Goal: Task Accomplishment & Management: Manage account settings

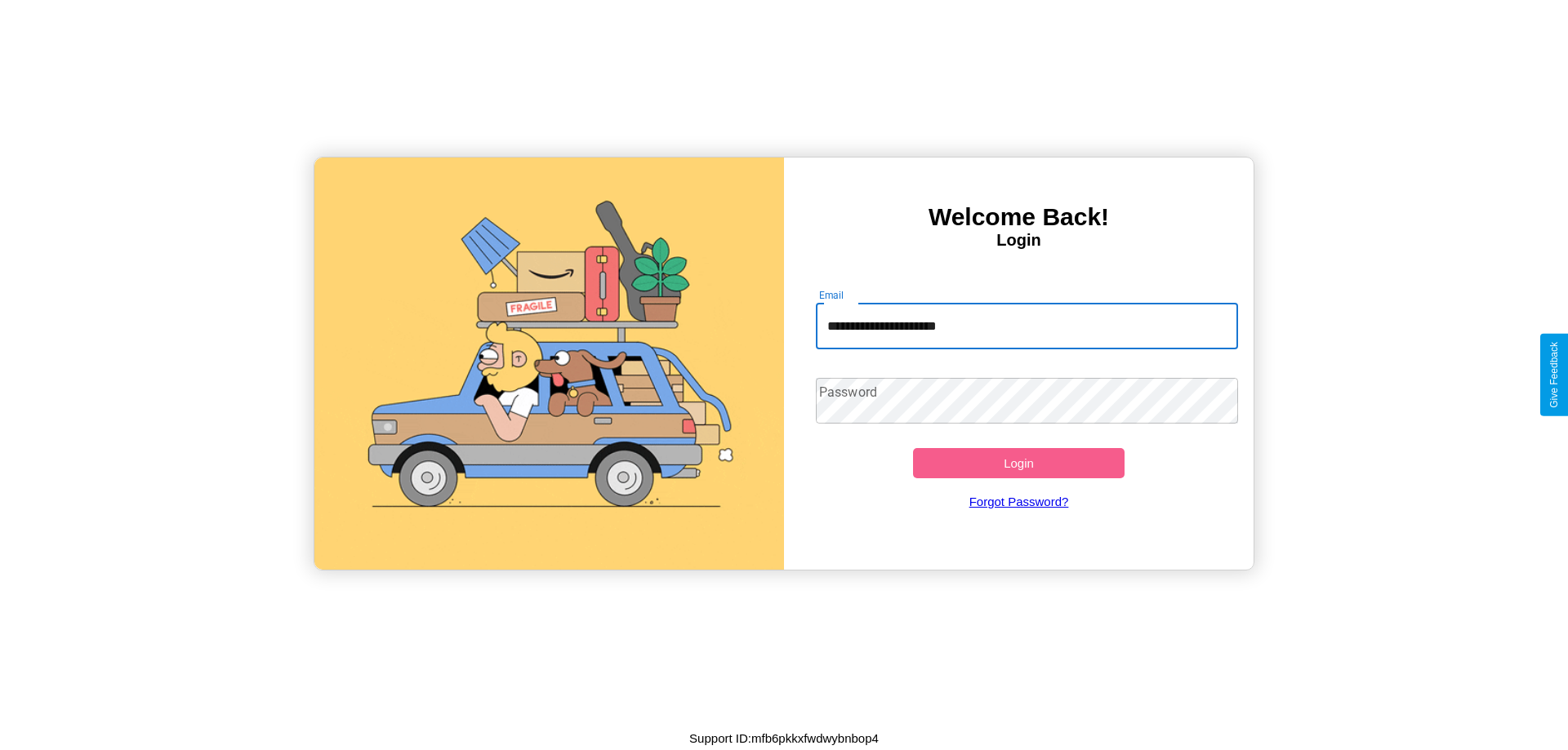
type input "**********"
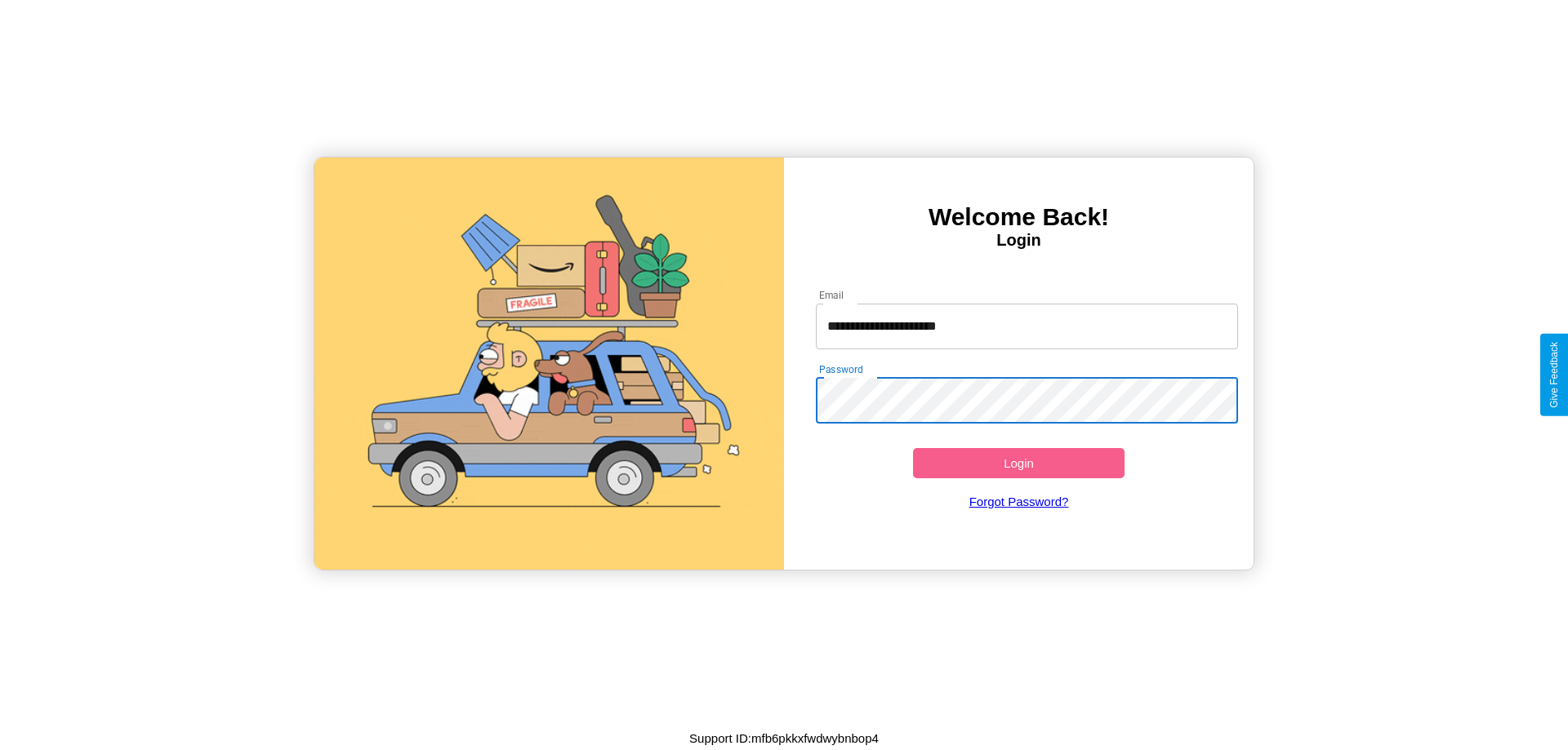
click at [1018, 463] on button "Login" at bounding box center [1019, 463] width 212 height 30
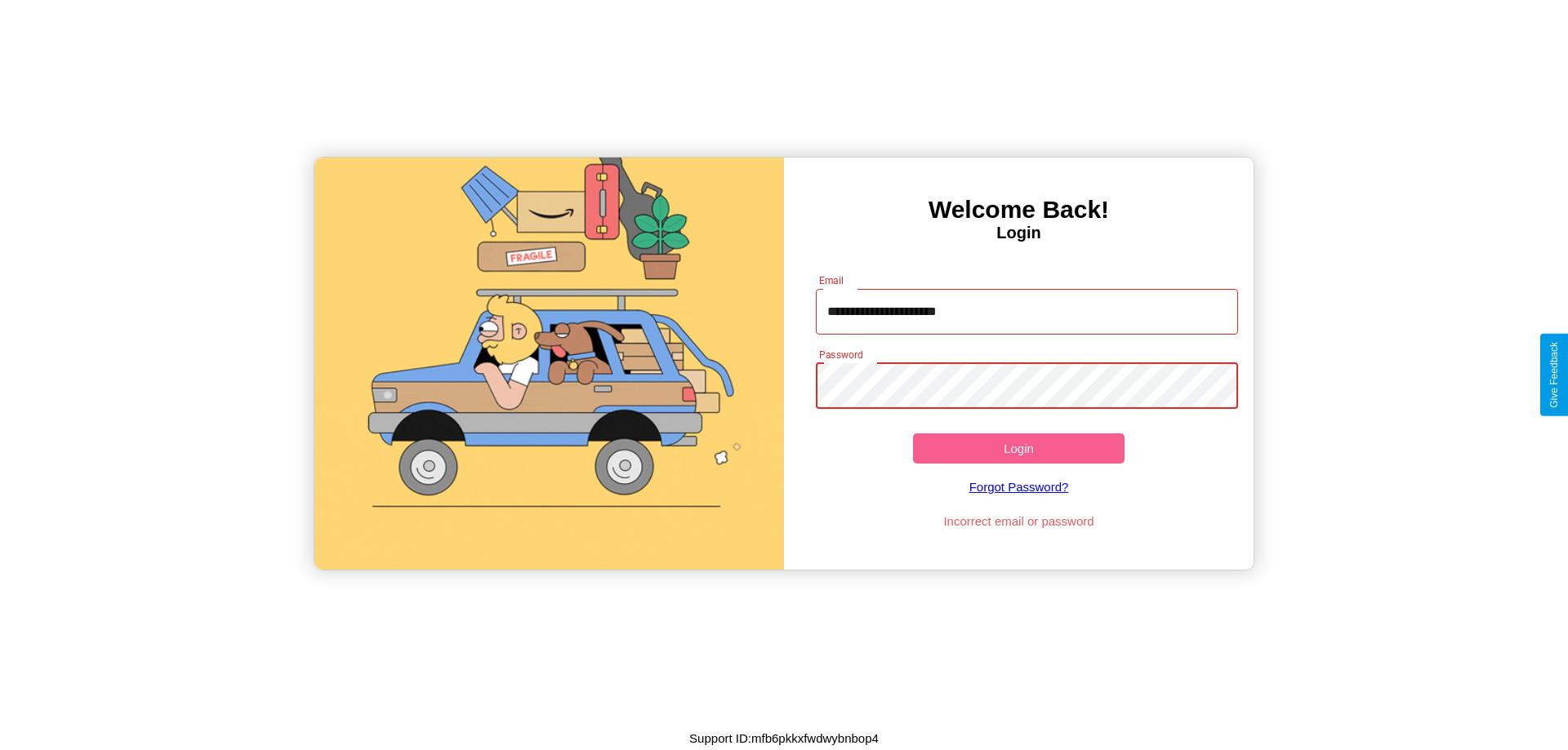
click at [1018, 448] on button "Login" at bounding box center [1019, 449] width 212 height 30
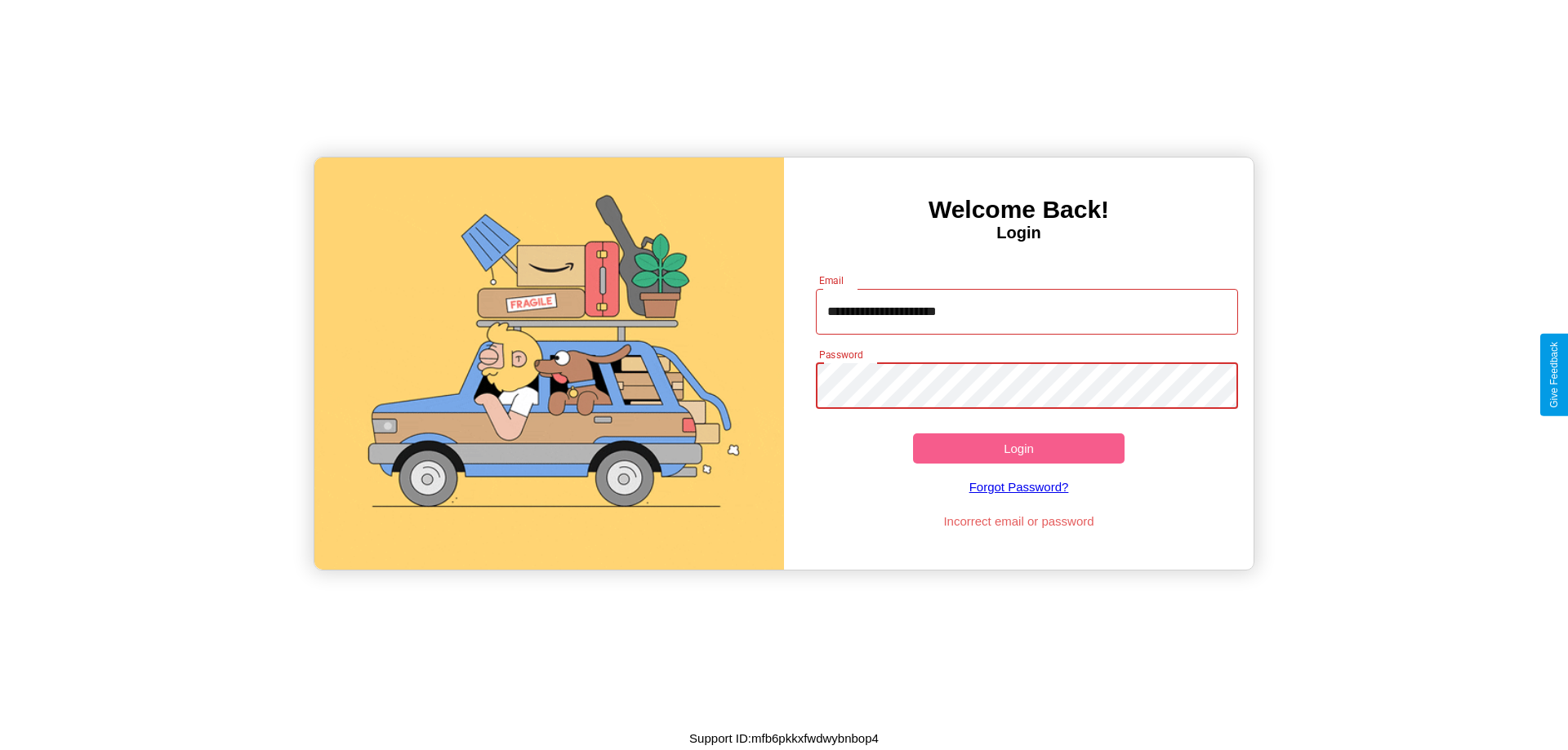
click at [1018, 448] on button "Login" at bounding box center [1019, 449] width 212 height 30
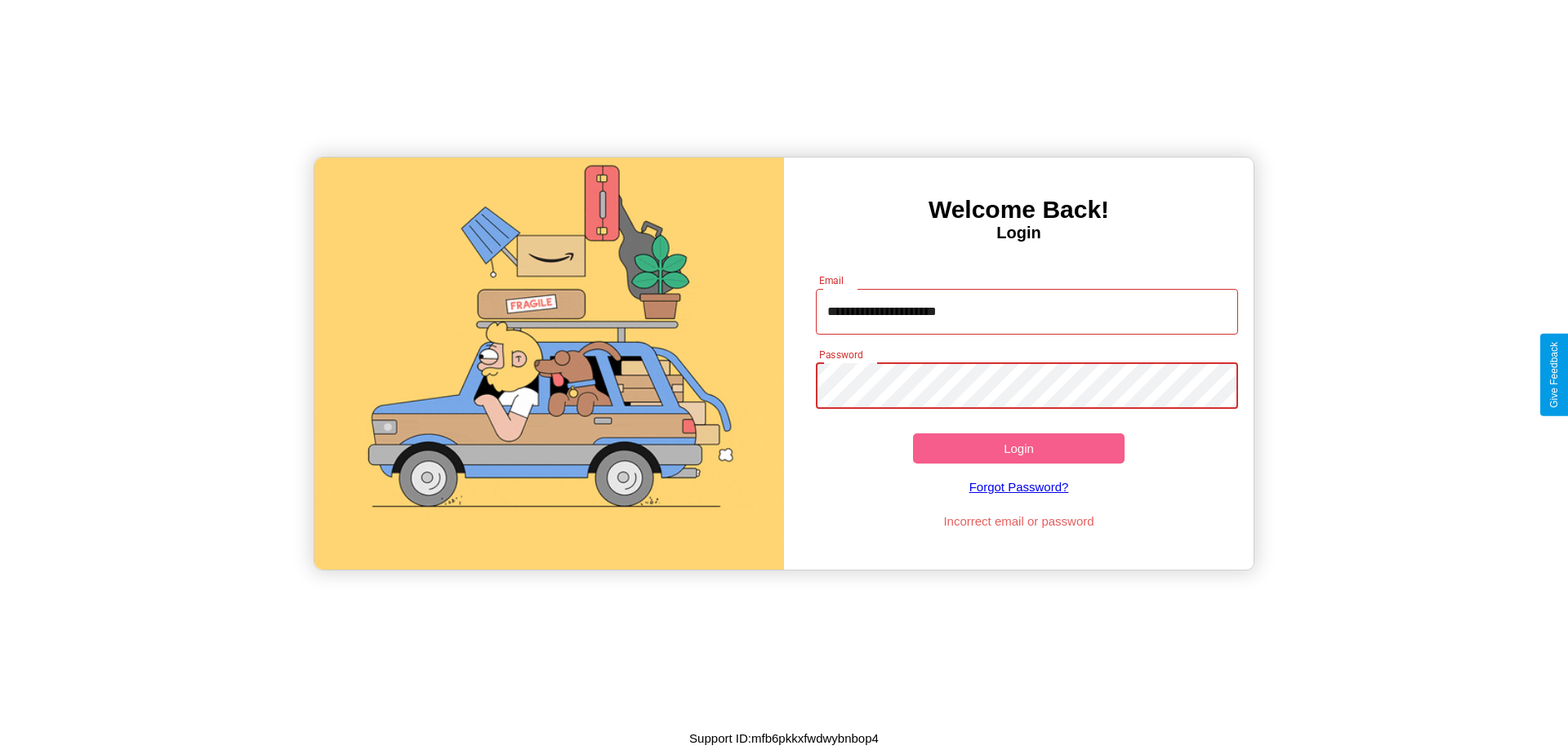
click at [1018, 448] on button "Login" at bounding box center [1019, 449] width 212 height 30
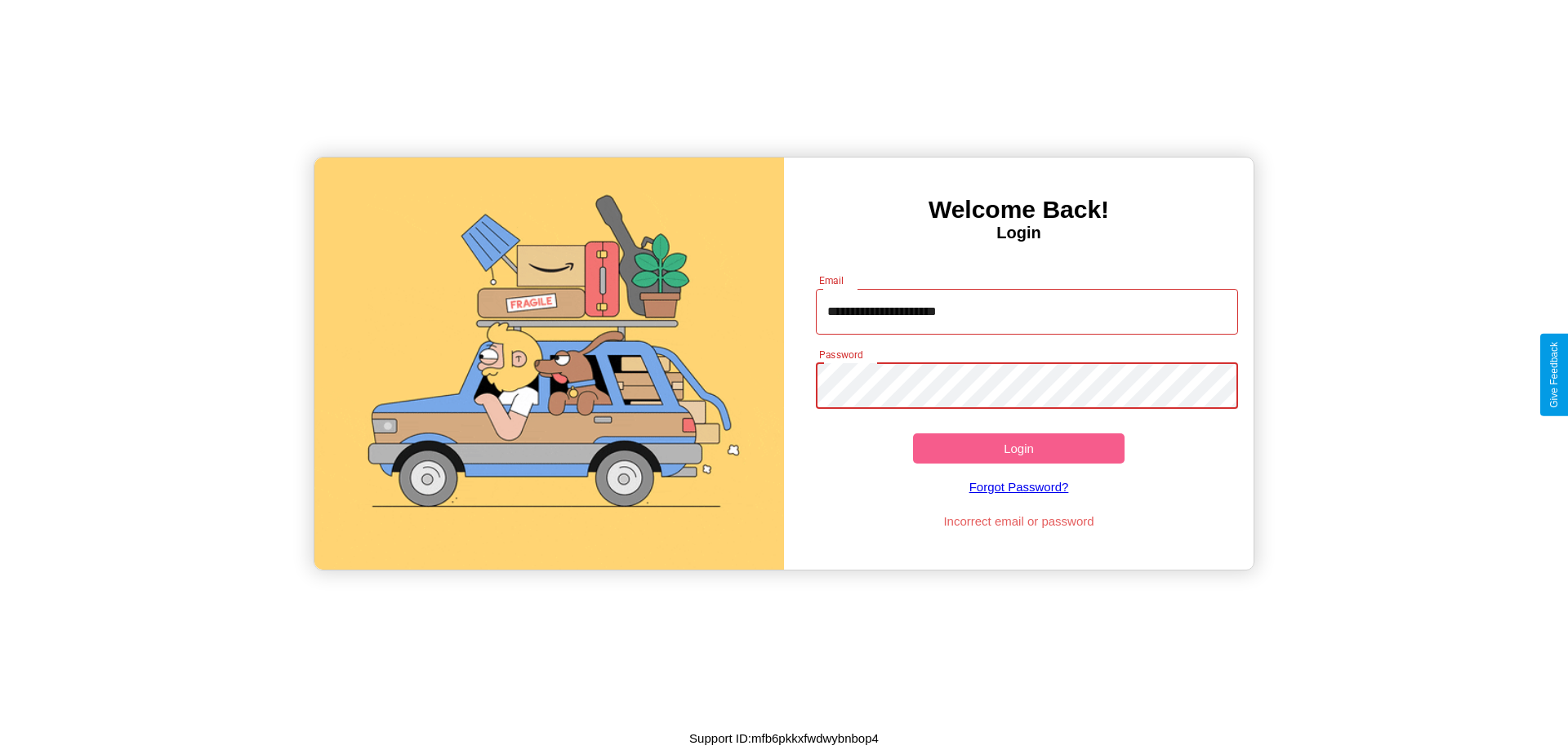
click at [1018, 448] on button "Login" at bounding box center [1019, 449] width 212 height 30
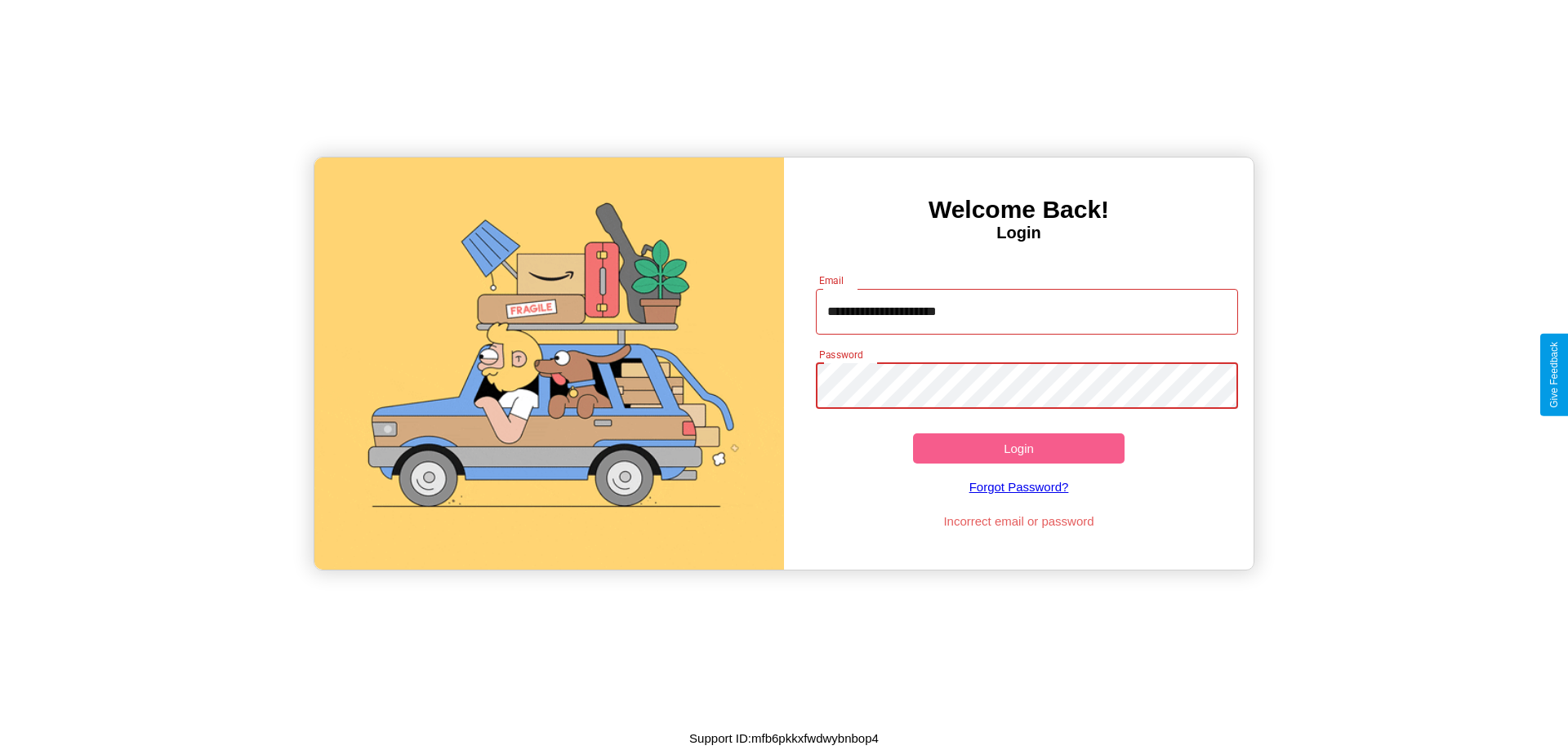
click at [1018, 448] on button "Login" at bounding box center [1019, 449] width 212 height 30
